Goal: Task Accomplishment & Management: Use online tool/utility

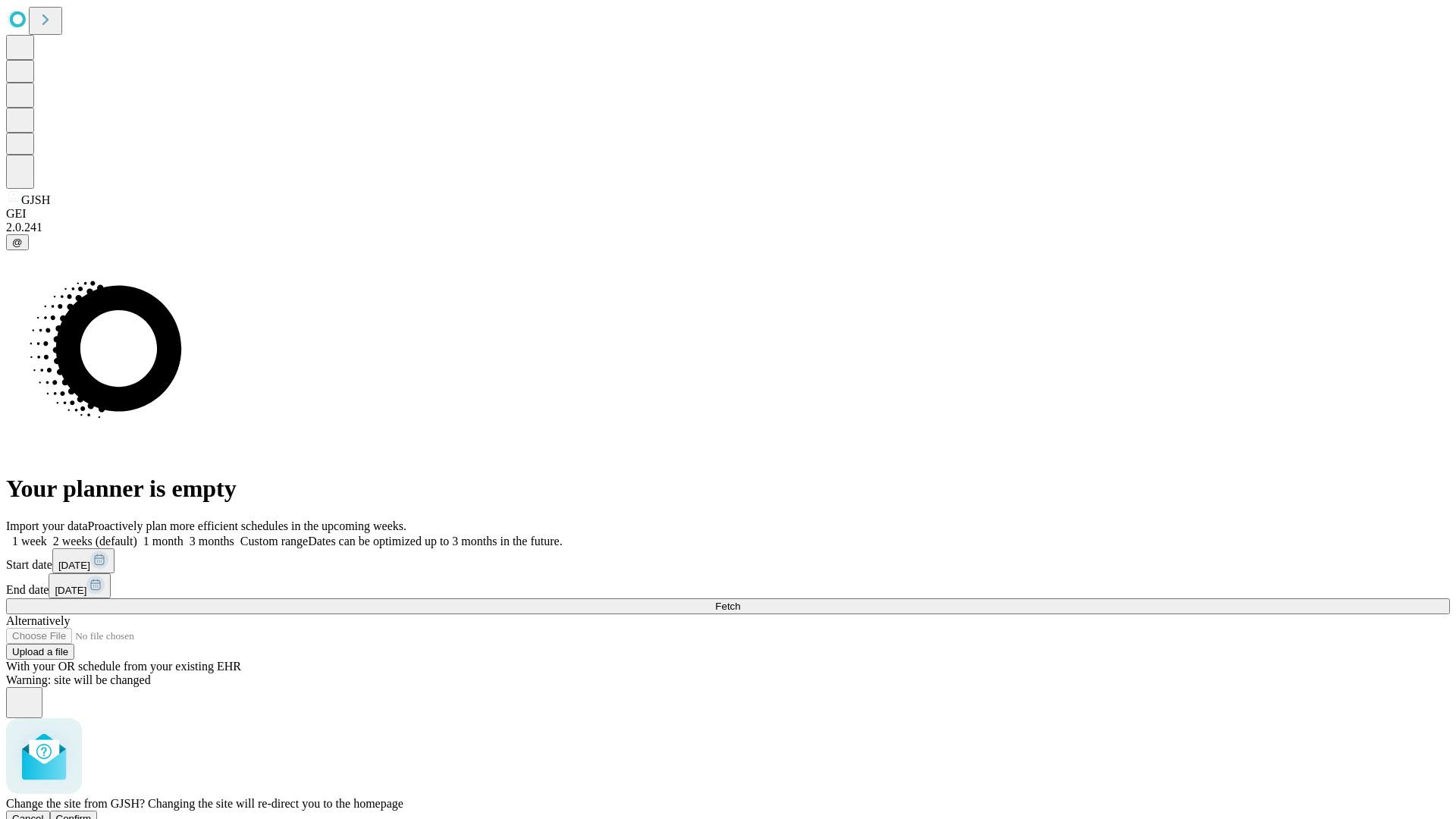
click at [92, 813] on span "Confirm" at bounding box center [74, 818] width 35 height 11
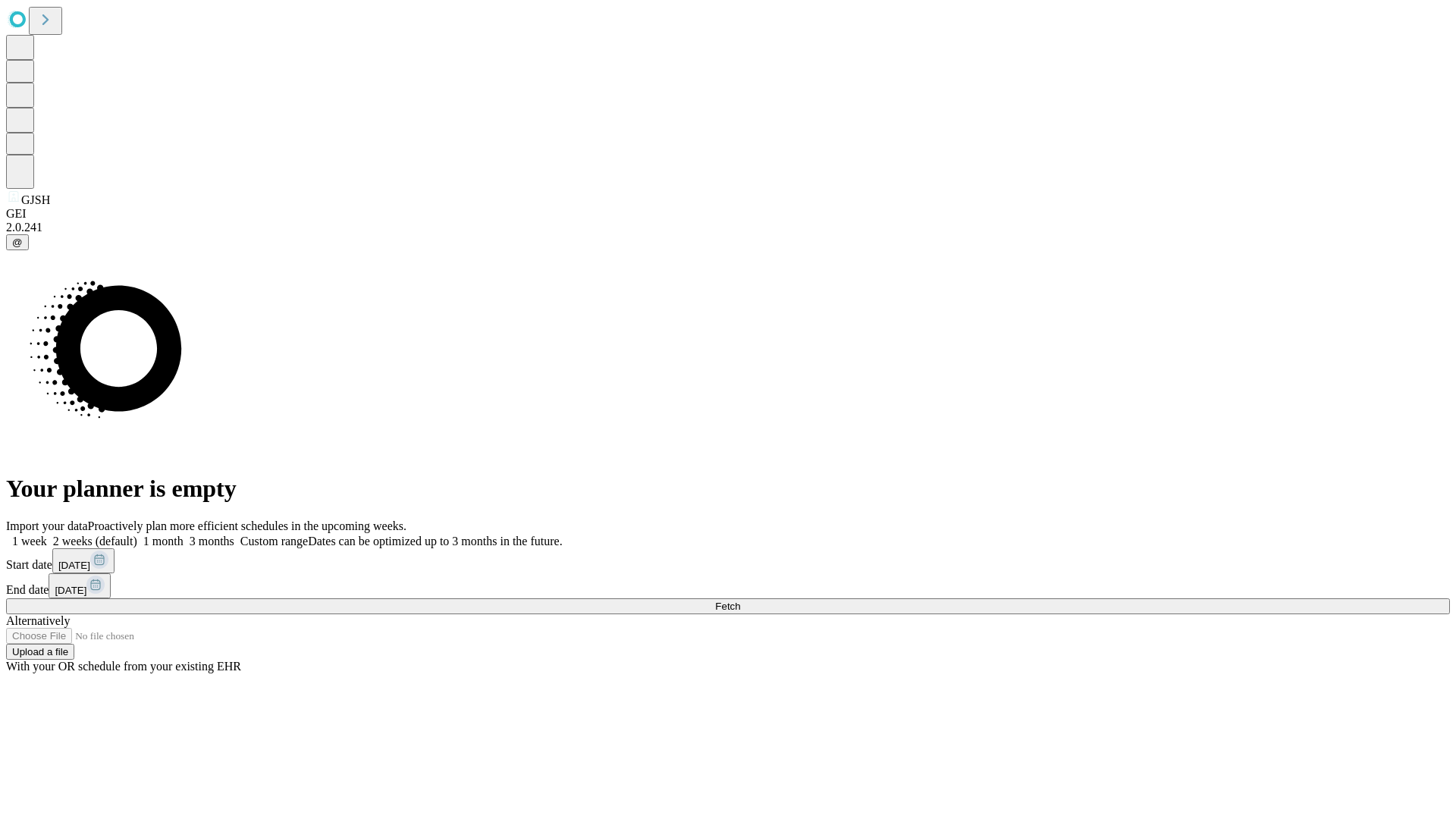
click at [137, 534] on label "2 weeks (default)" at bounding box center [92, 541] width 90 height 13
click at [740, 601] on span "Fetch" at bounding box center [727, 606] width 25 height 11
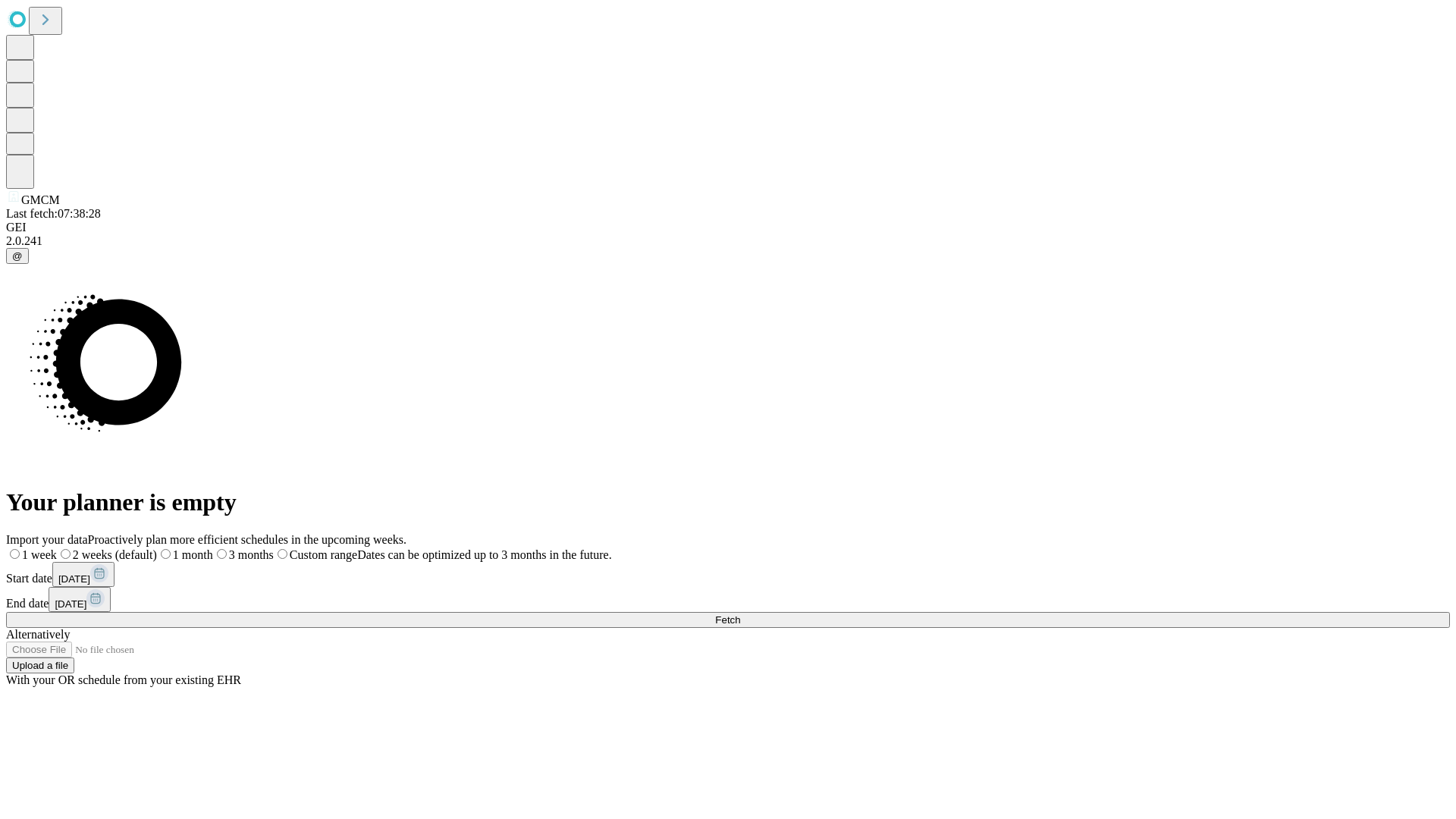
click at [740, 614] on span "Fetch" at bounding box center [727, 620] width 25 height 11
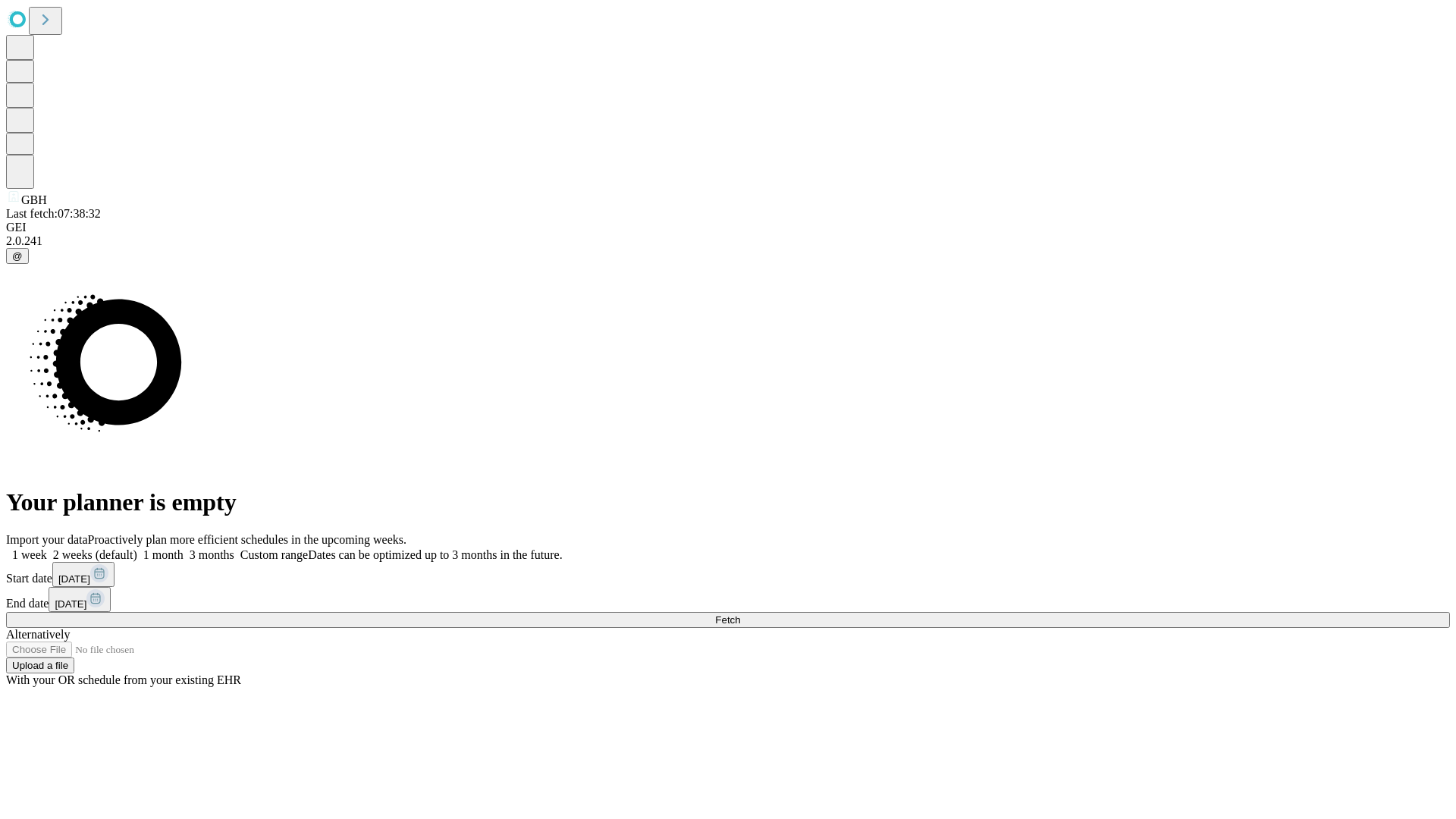
click at [137, 548] on label "2 weeks (default)" at bounding box center [92, 555] width 90 height 13
click at [740, 614] on span "Fetch" at bounding box center [727, 620] width 25 height 11
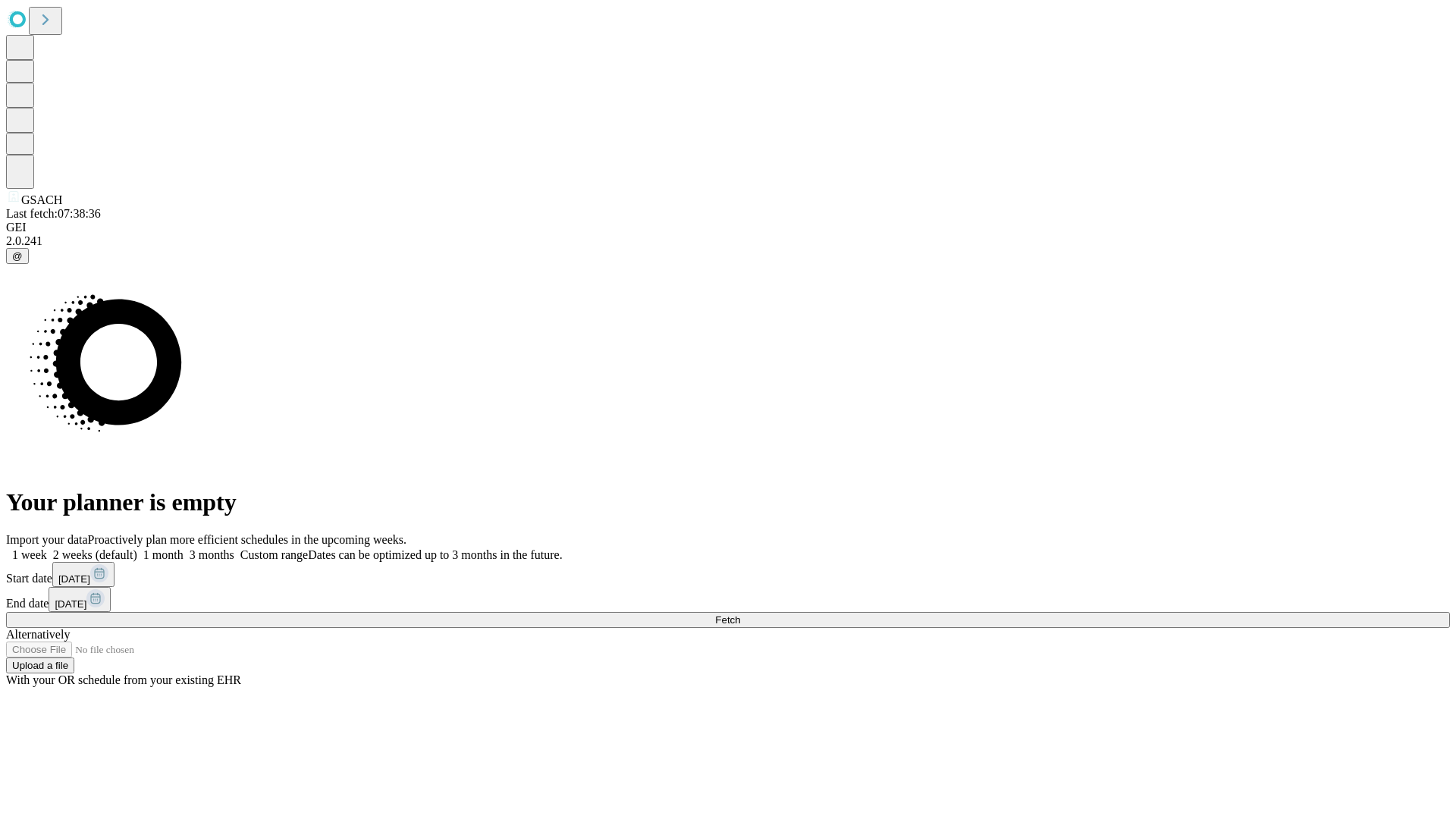
click at [740, 614] on span "Fetch" at bounding box center [727, 620] width 25 height 11
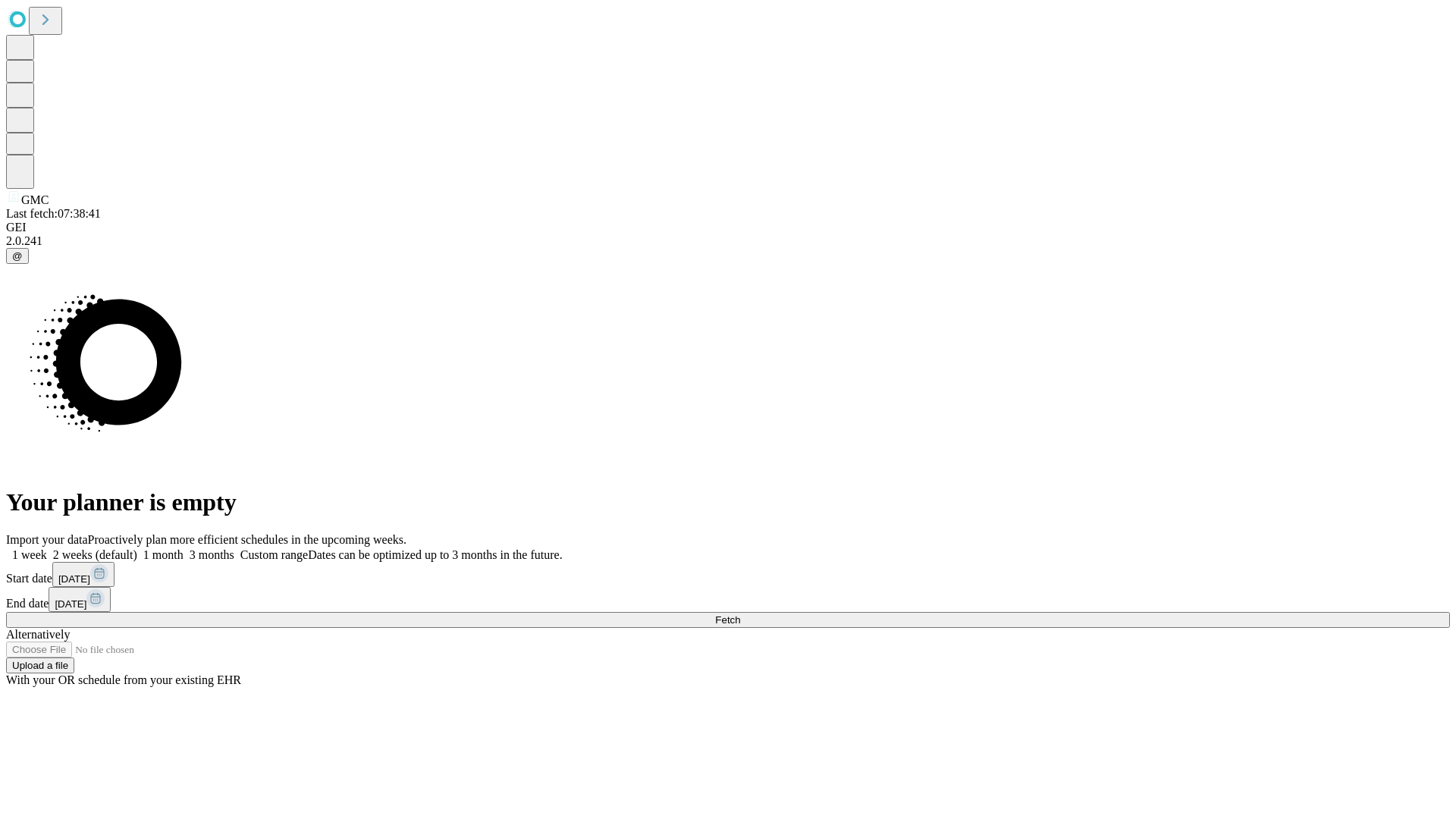
click at [137, 548] on label "2 weeks (default)" at bounding box center [92, 555] width 90 height 13
click at [740, 614] on span "Fetch" at bounding box center [727, 620] width 25 height 11
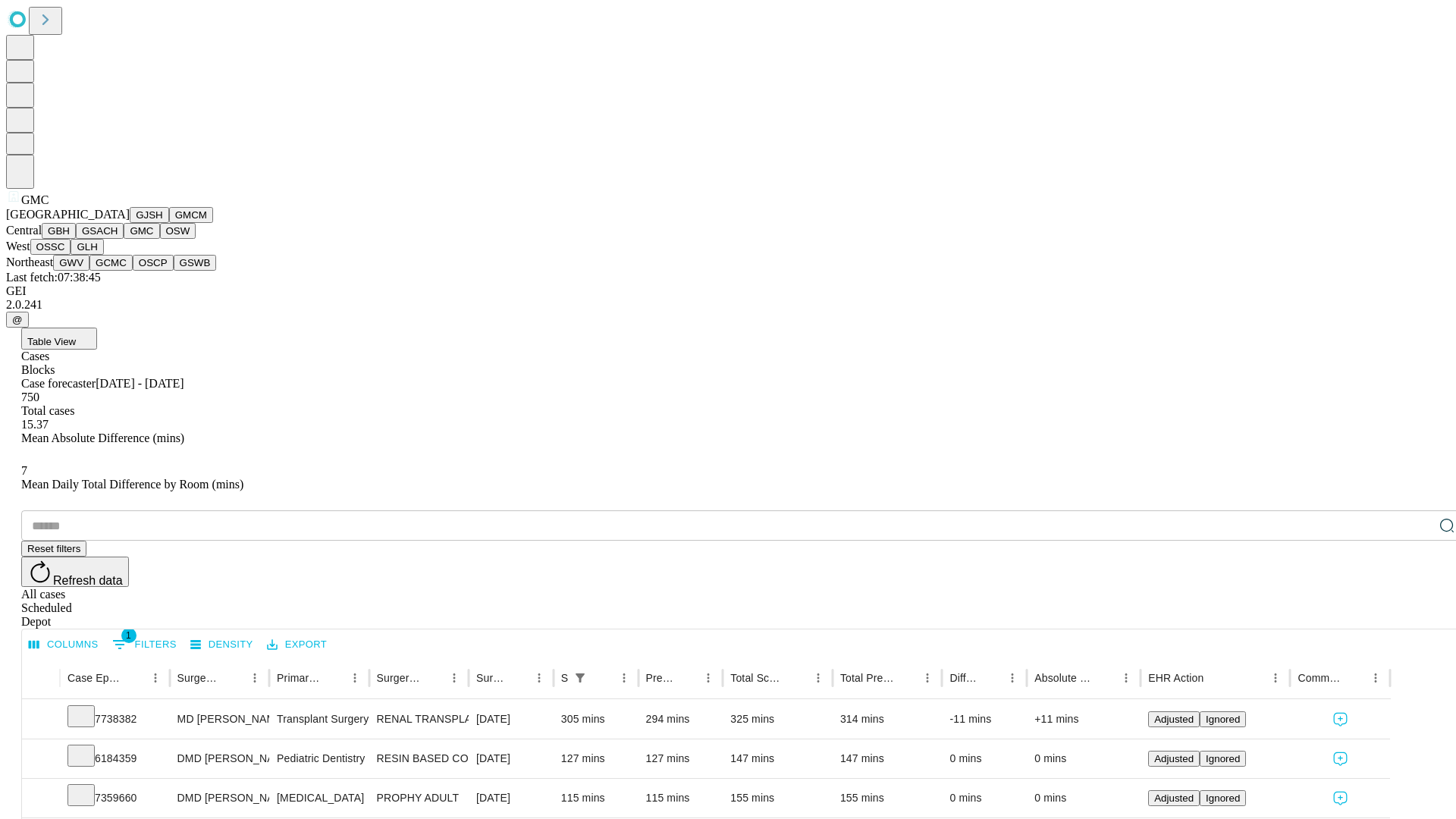
click at [160, 239] on button "OSW" at bounding box center [177, 231] width 36 height 16
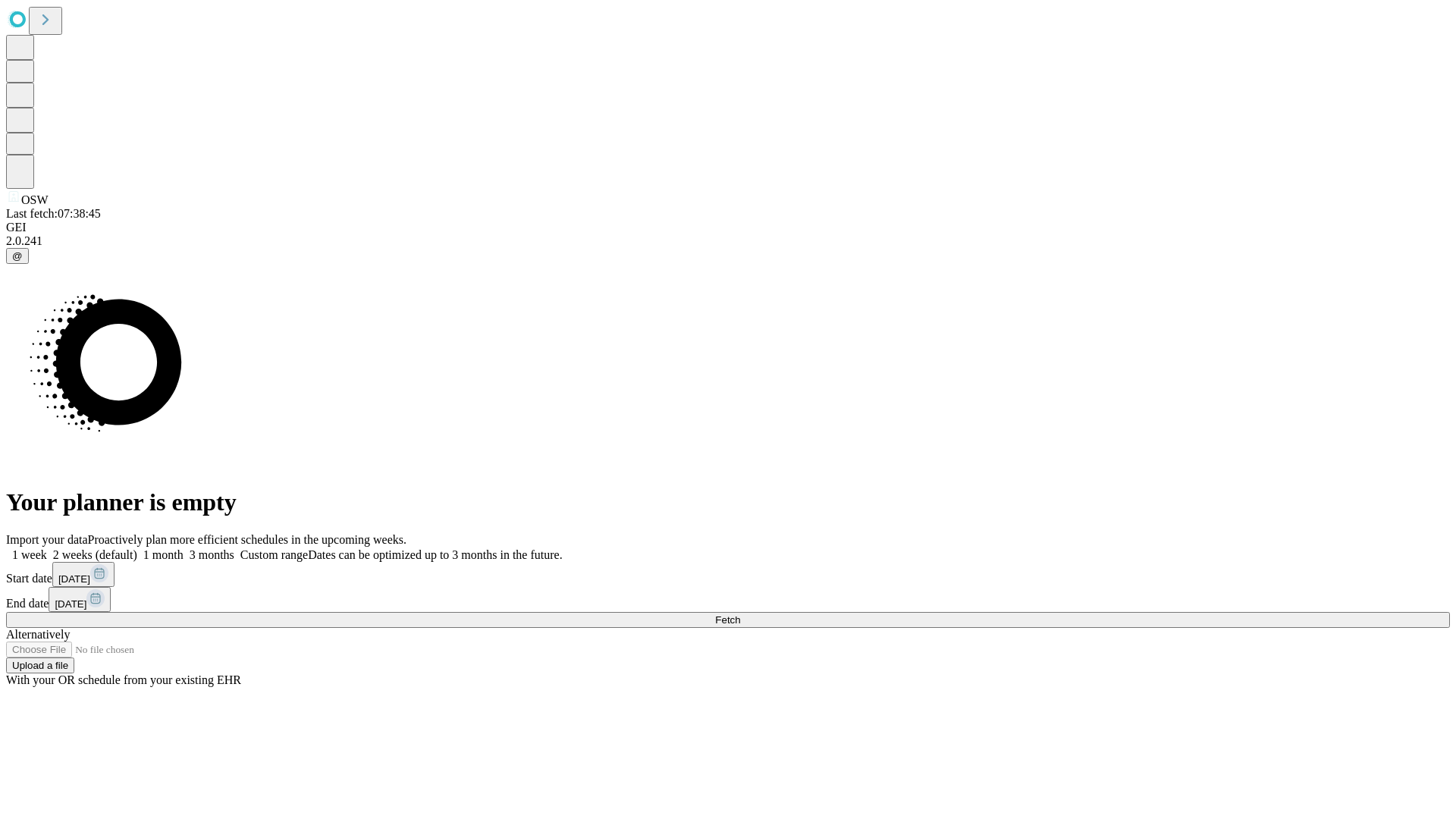
click at [137, 548] on label "2 weeks (default)" at bounding box center [92, 555] width 90 height 13
click at [740, 614] on span "Fetch" at bounding box center [727, 620] width 25 height 11
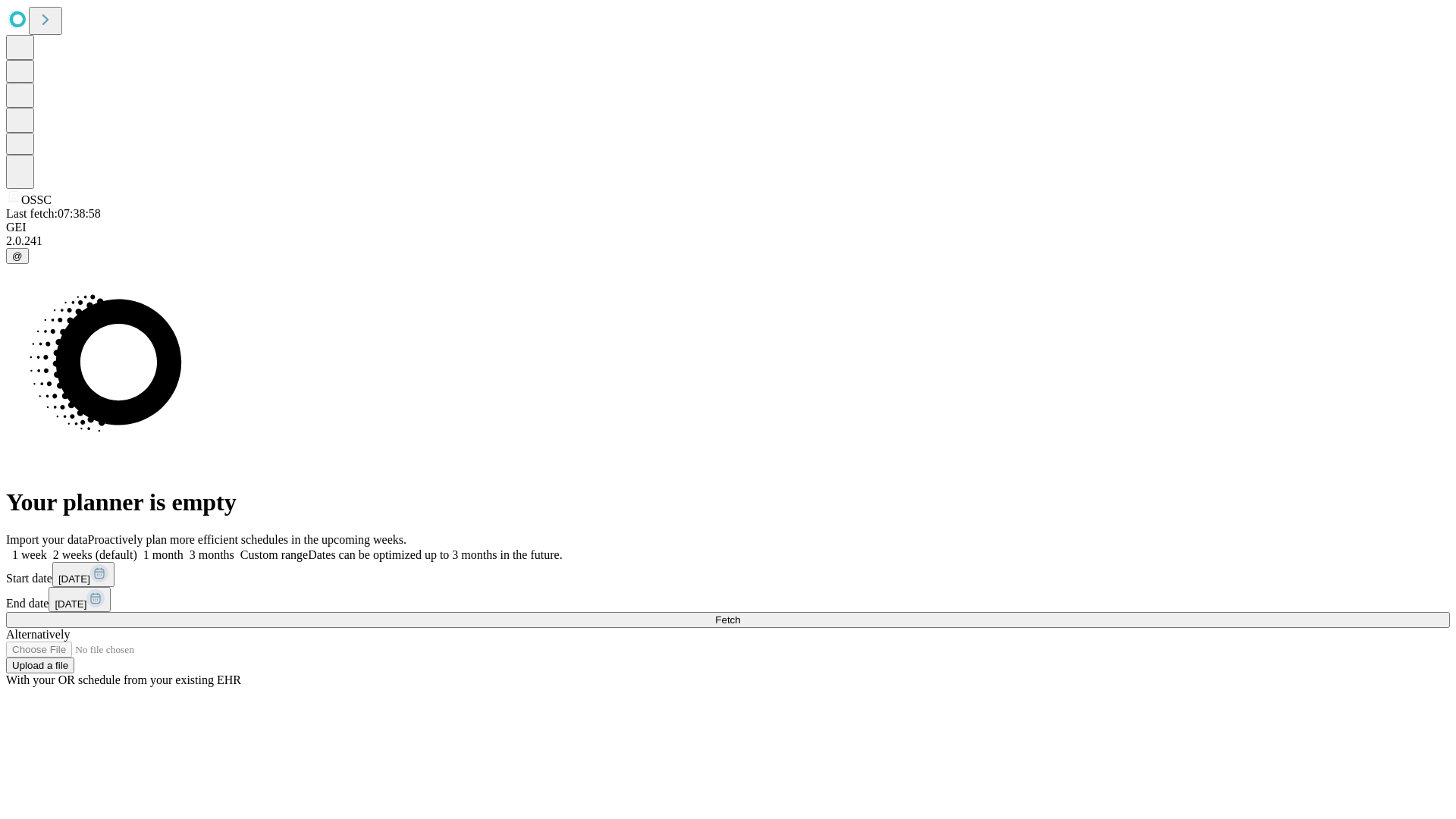
click at [137, 548] on label "2 weeks (default)" at bounding box center [92, 555] width 90 height 13
click at [740, 614] on span "Fetch" at bounding box center [727, 620] width 25 height 11
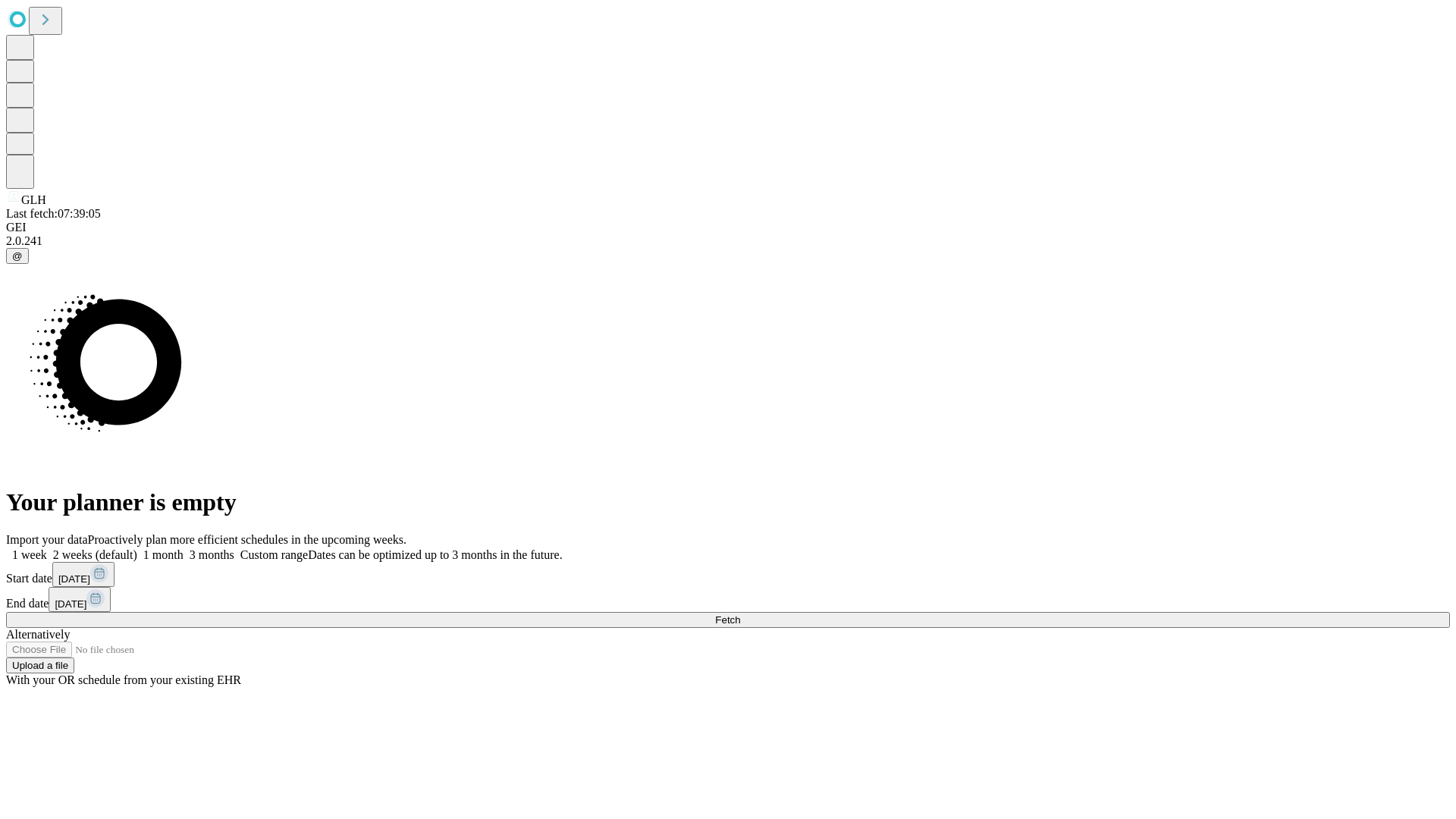
click at [740, 614] on span "Fetch" at bounding box center [727, 620] width 25 height 11
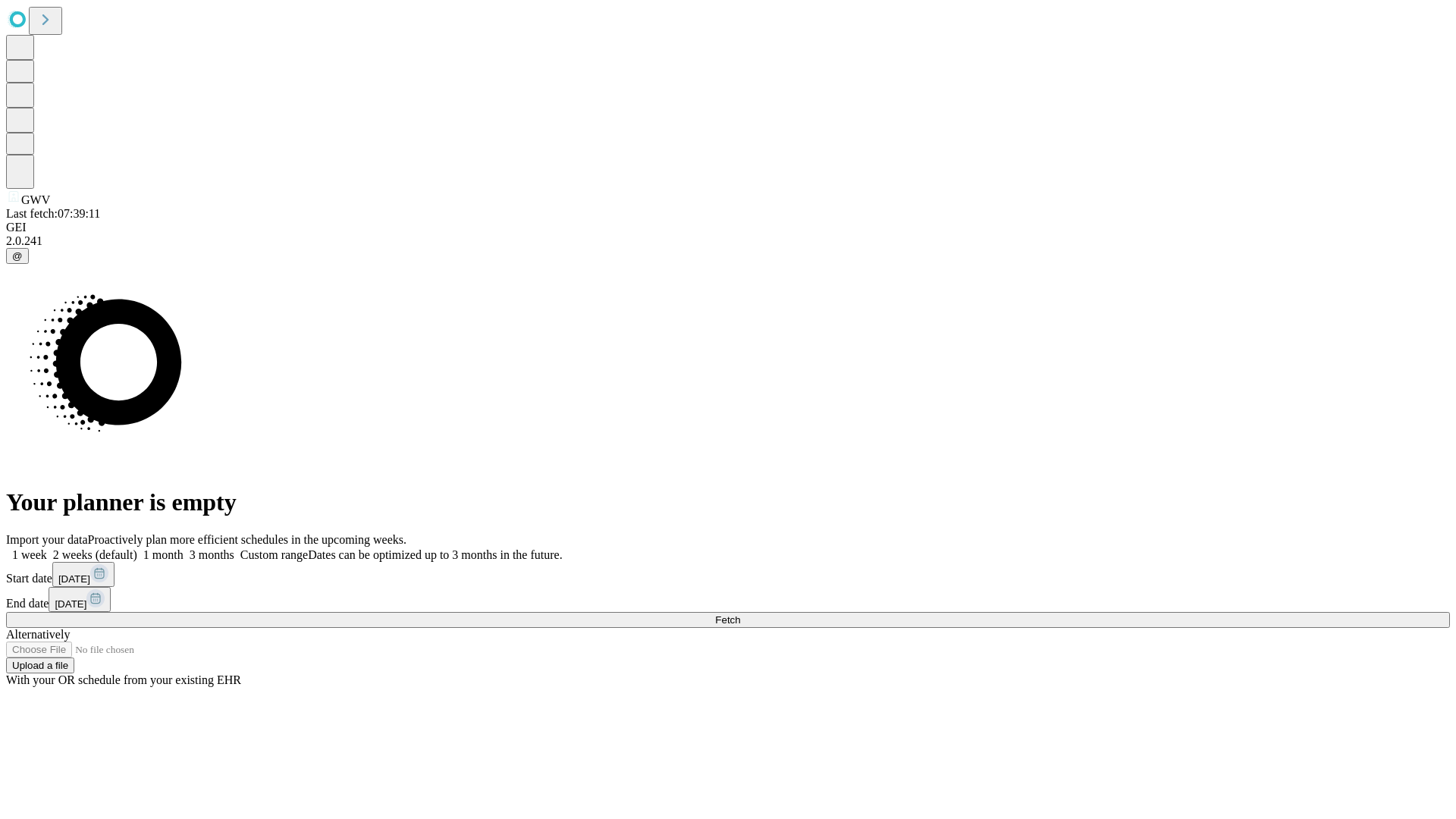
click at [137, 548] on label "2 weeks (default)" at bounding box center [92, 555] width 90 height 13
click at [740, 614] on span "Fetch" at bounding box center [727, 620] width 25 height 11
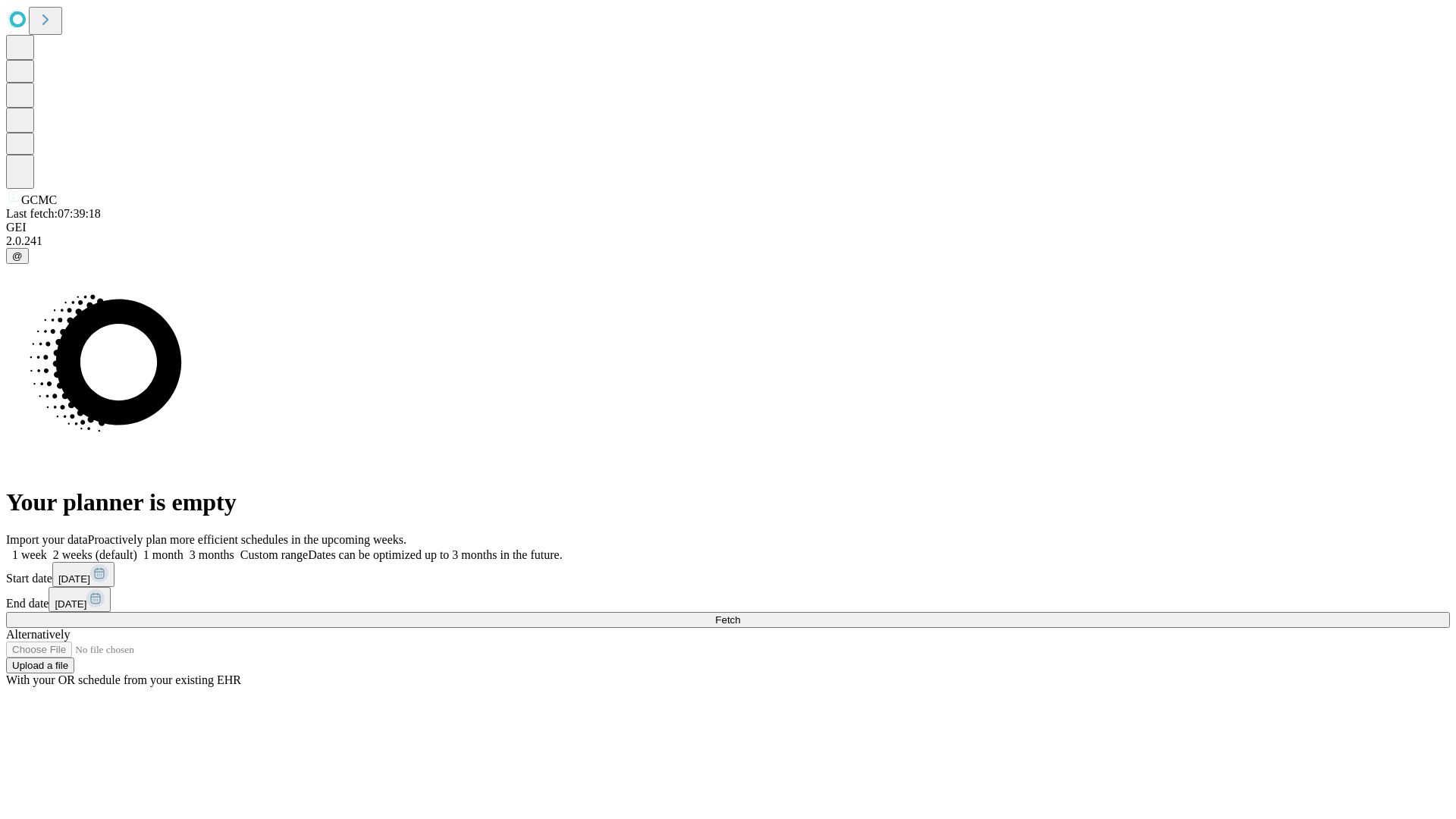
click at [137, 548] on label "2 weeks (default)" at bounding box center [92, 555] width 90 height 13
click at [740, 614] on span "Fetch" at bounding box center [727, 620] width 25 height 11
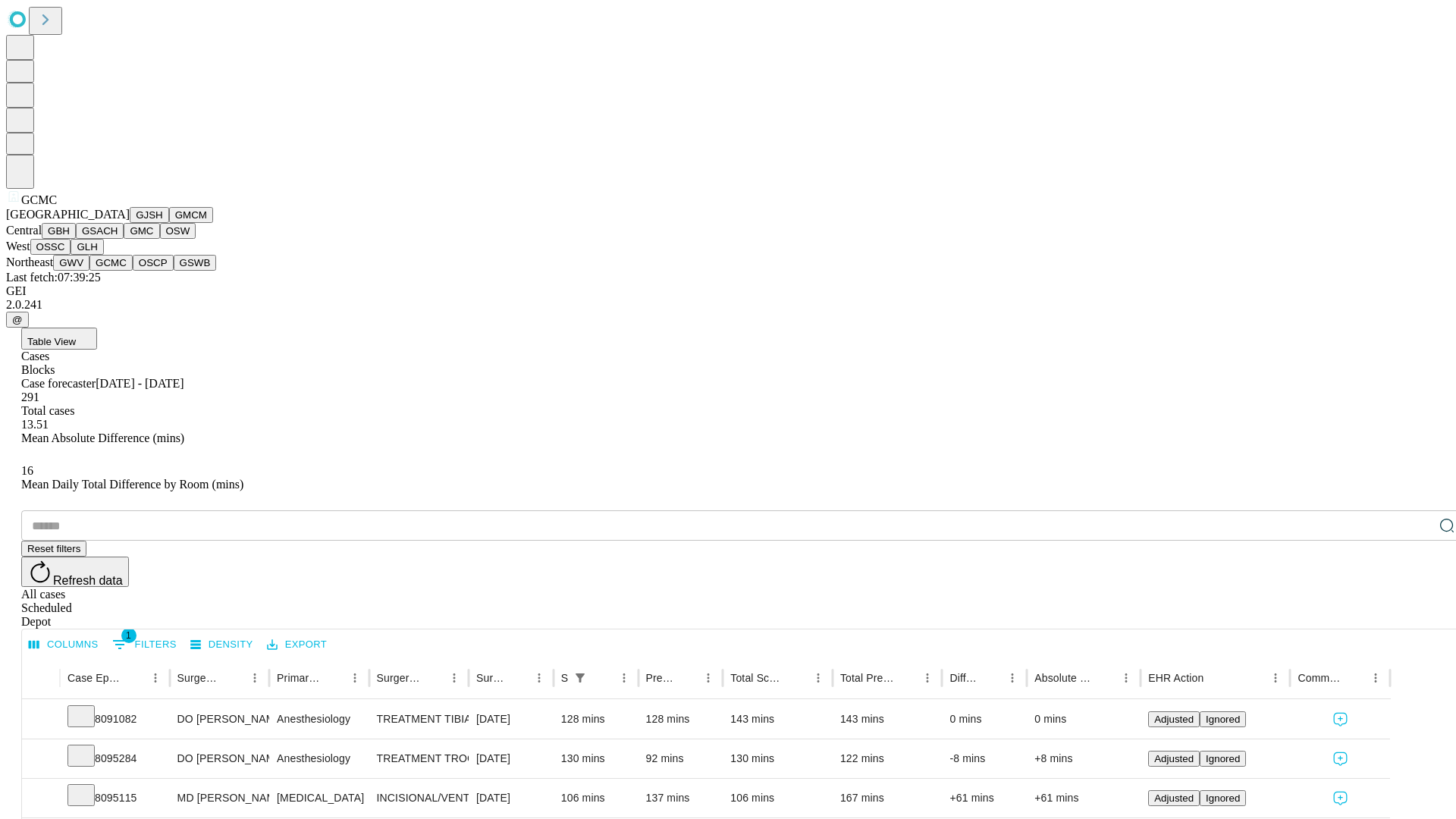
click at [133, 271] on button "OSCP" at bounding box center [153, 263] width 41 height 16
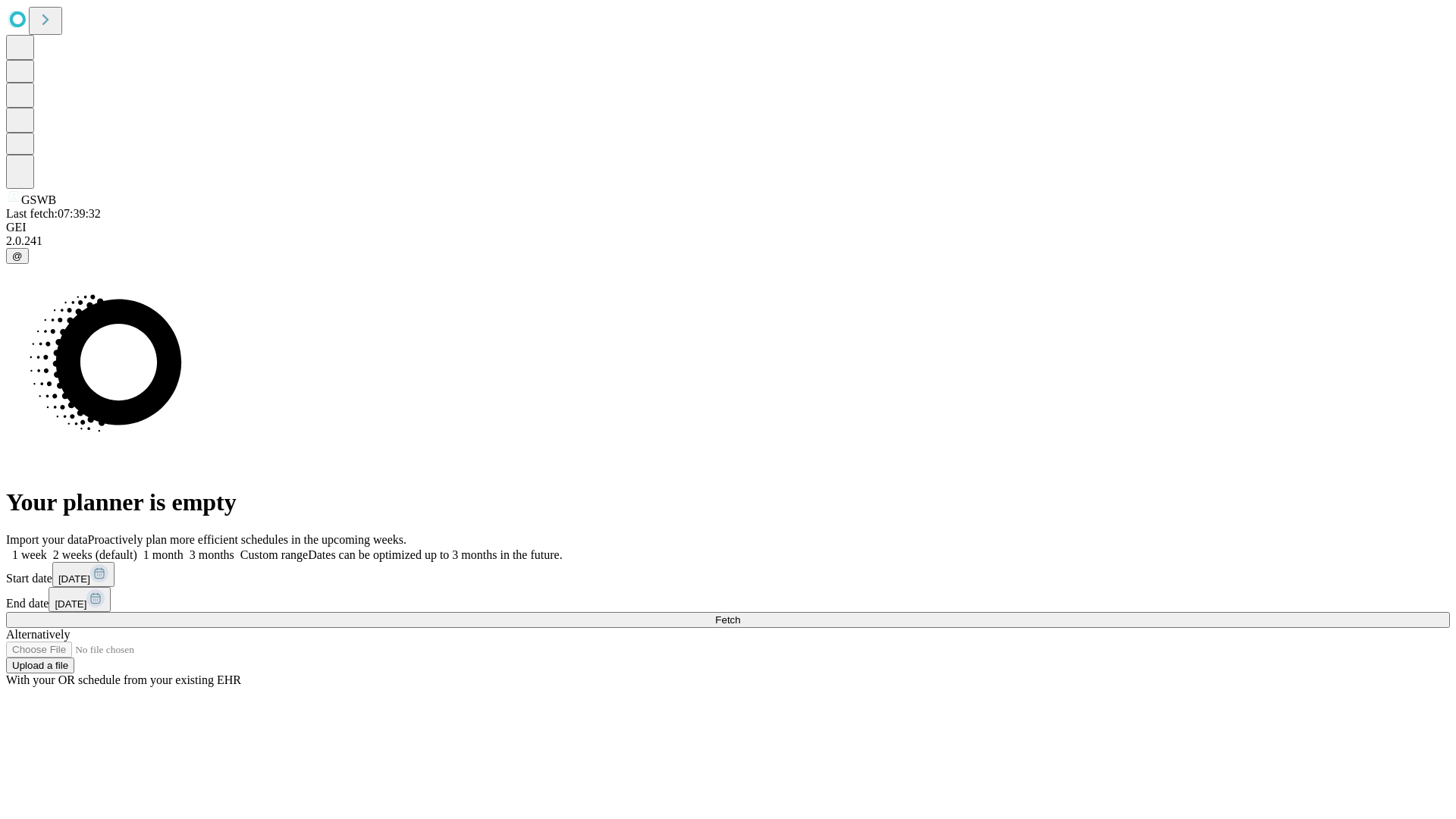
click at [137, 548] on label "2 weeks (default)" at bounding box center [92, 555] width 90 height 13
click at [740, 614] on span "Fetch" at bounding box center [727, 620] width 25 height 11
